Goal: Information Seeking & Learning: Learn about a topic

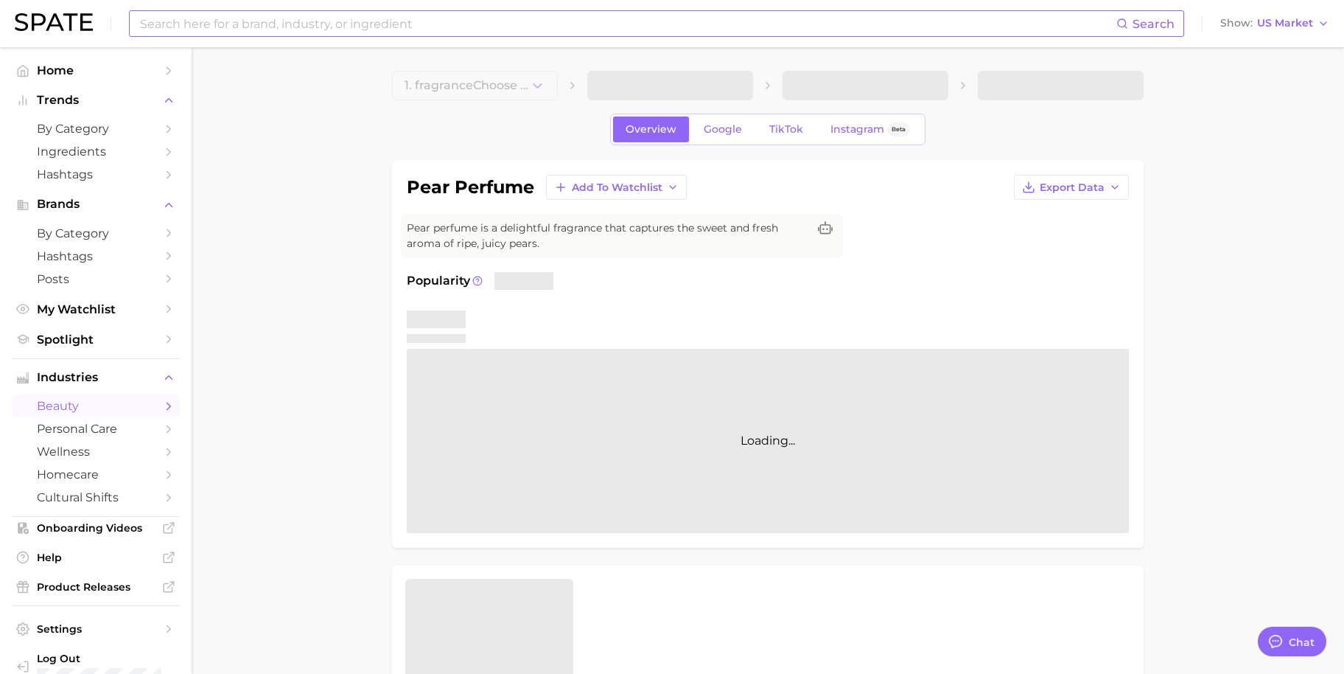
scroll to position [314, 0]
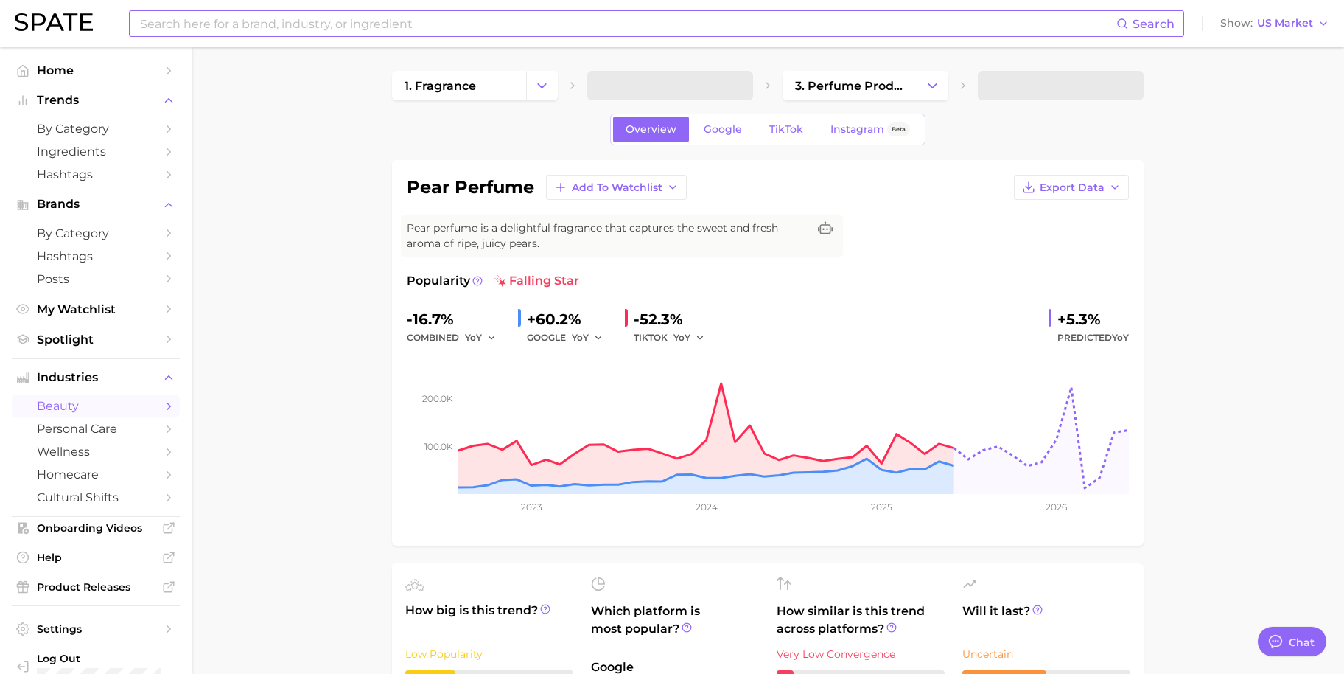
click at [380, 29] on input at bounding box center [628, 23] width 978 height 25
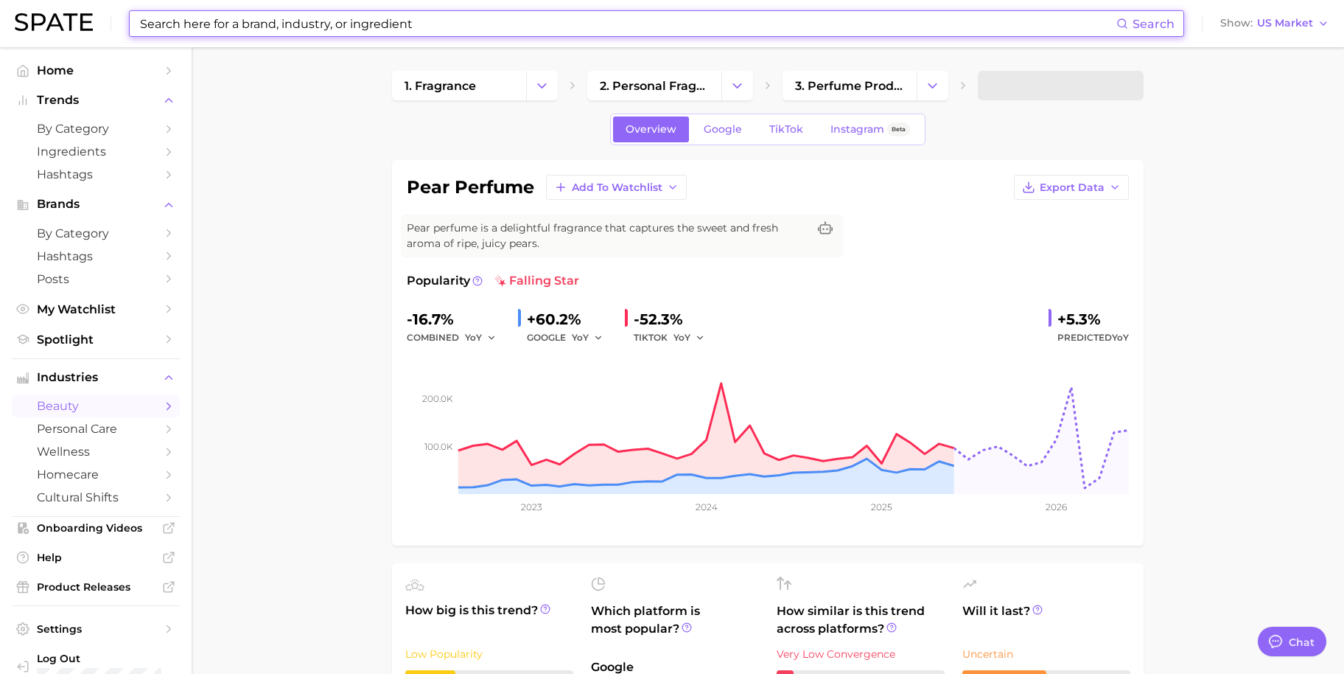
type textarea "x"
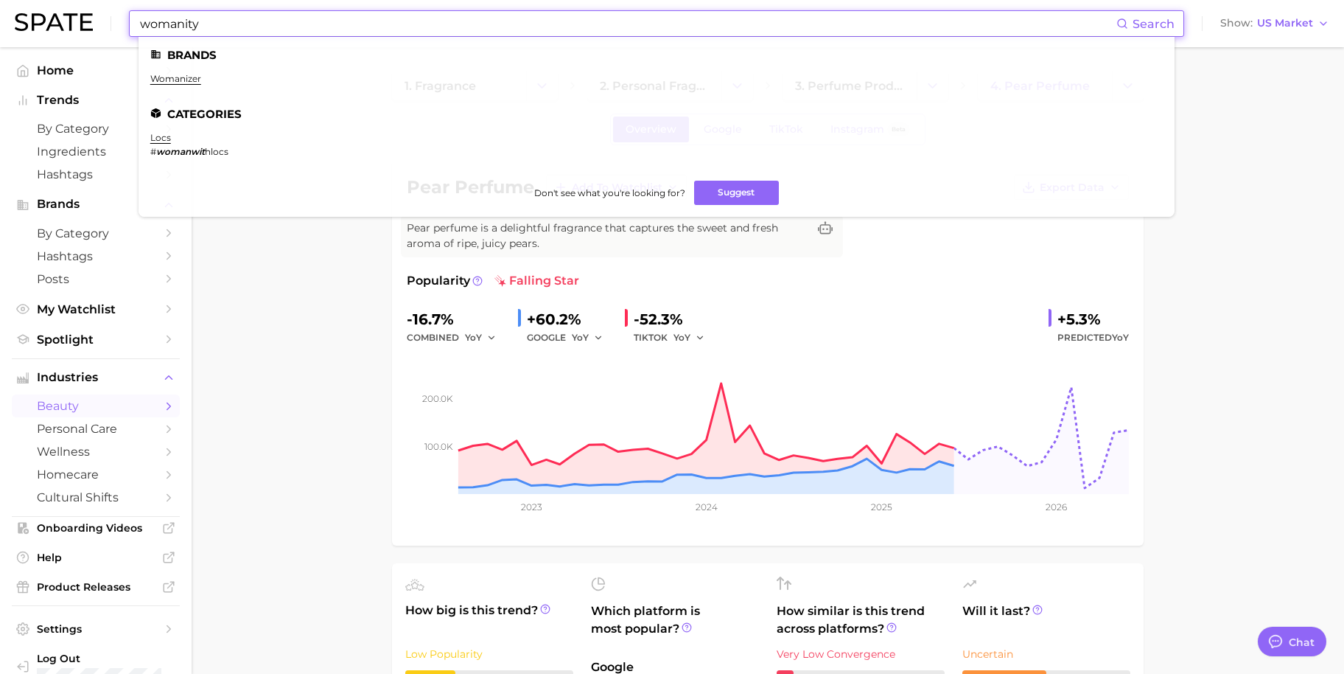
type input "womanity"
